Goal: Find specific page/section: Find specific page/section

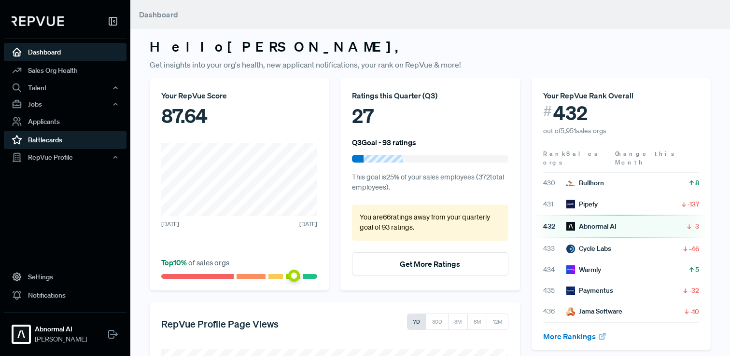
click at [43, 135] on link "Battlecards" at bounding box center [65, 140] width 123 height 18
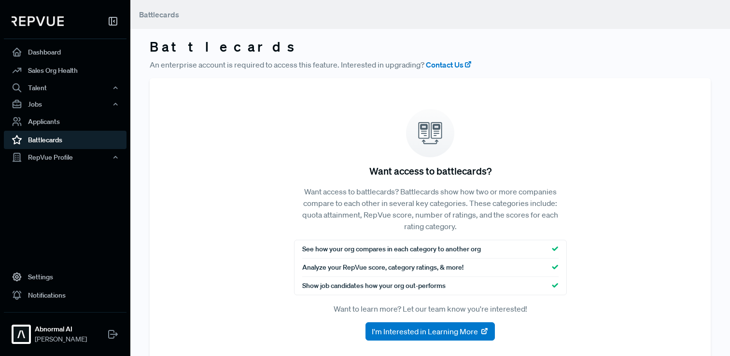
click at [359, 251] on span "See how your org compares in each category to another org" at bounding box center [391, 249] width 179 height 10
click at [421, 330] on span "I'm Interested in Learning More" at bounding box center [425, 332] width 106 height 12
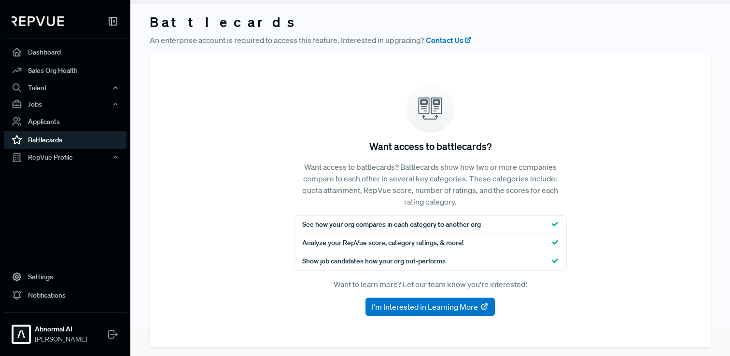
scroll to position [31, 0]
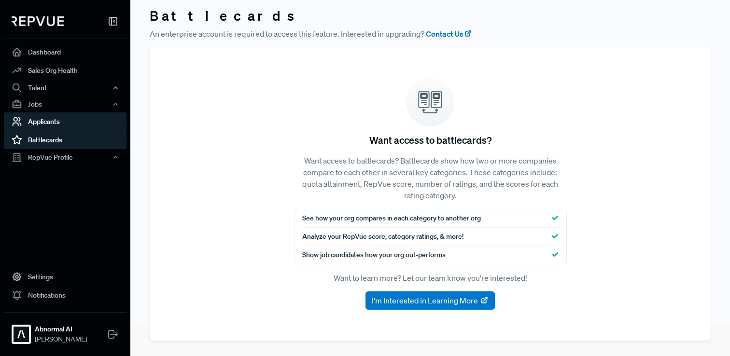
click at [60, 124] on link "Applicants" at bounding box center [65, 122] width 123 height 18
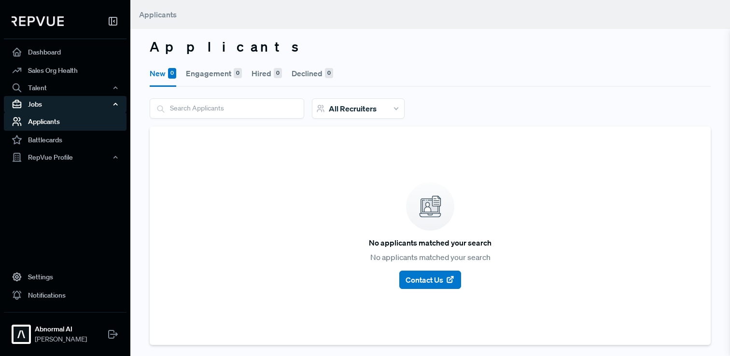
click at [46, 105] on div "Jobs" at bounding box center [65, 104] width 123 height 16
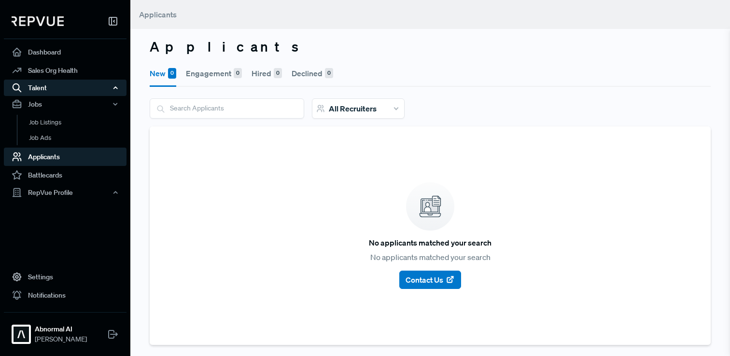
click at [46, 94] on div "Talent" at bounding box center [65, 88] width 123 height 16
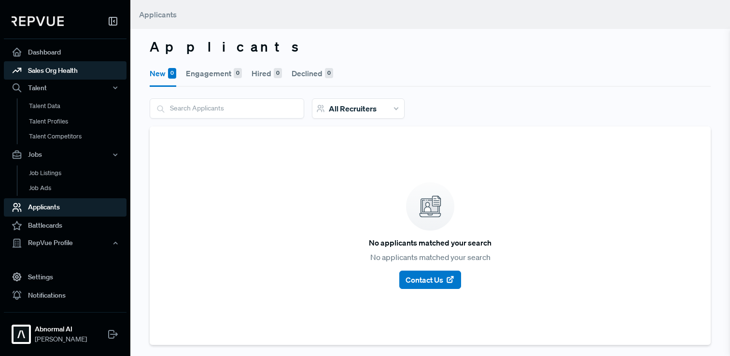
click at [55, 67] on link "Sales Org Health" at bounding box center [65, 70] width 123 height 18
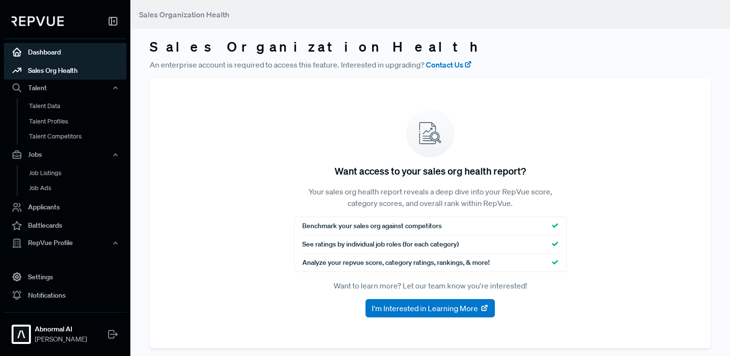
click at [51, 54] on link "Dashboard" at bounding box center [65, 52] width 123 height 18
